Goal: Task Accomplishment & Management: Manage account settings

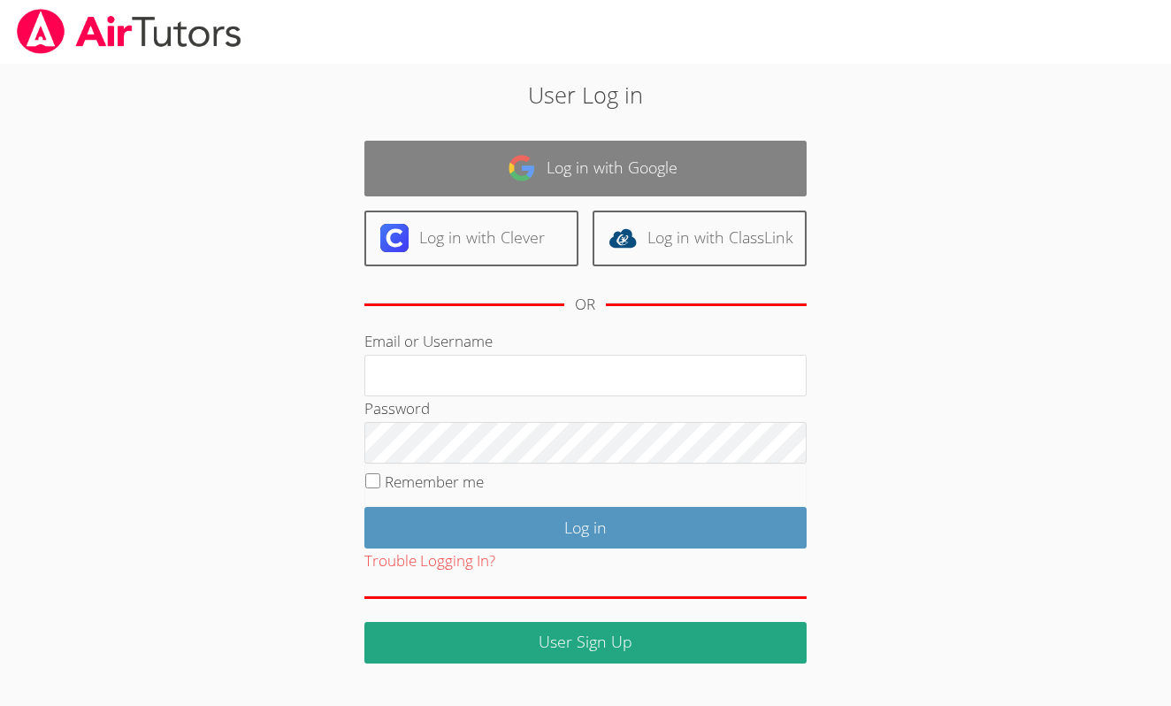
click at [527, 164] on img at bounding box center [522, 168] width 28 height 28
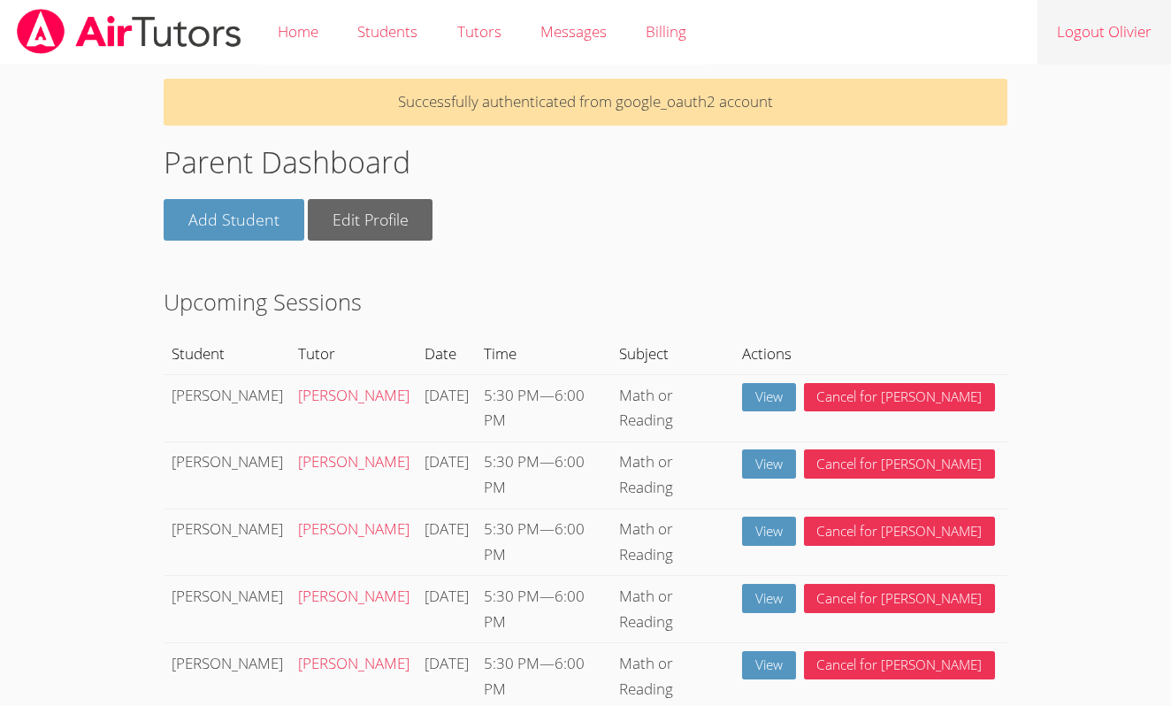
click at [1063, 26] on link "Logout Olivier" at bounding box center [1105, 32] width 134 height 65
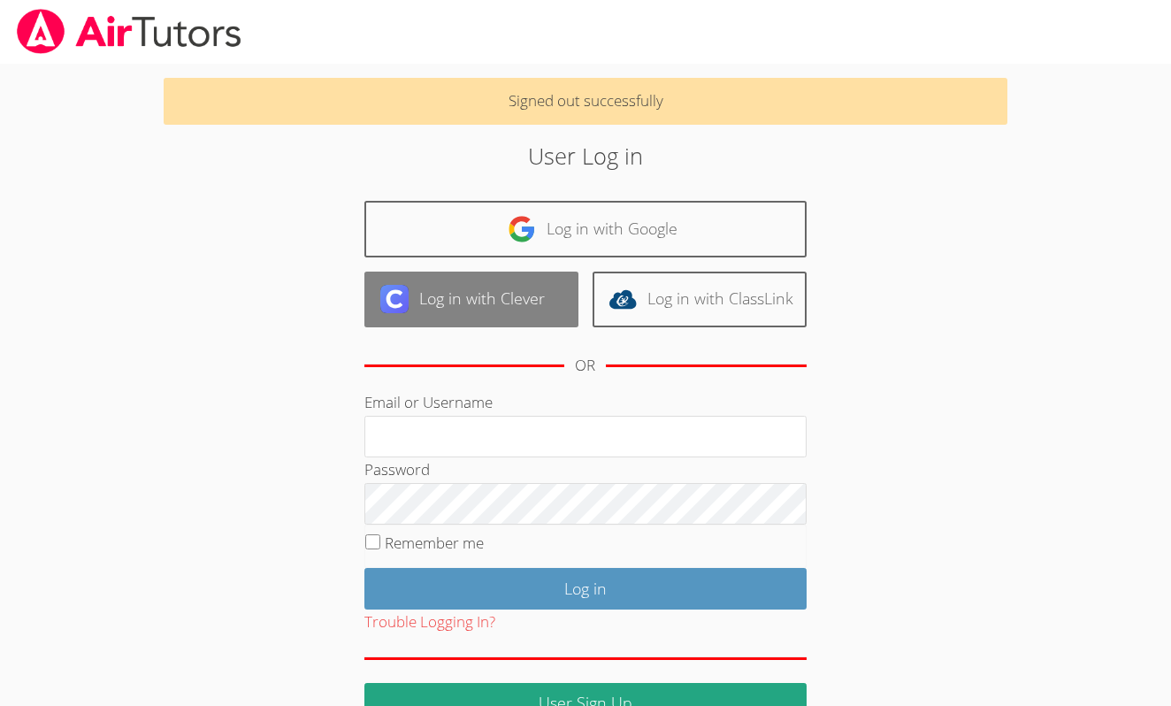
click at [519, 288] on link "Log in with Clever" at bounding box center [472, 300] width 214 height 56
